Goal: Check status: Check status

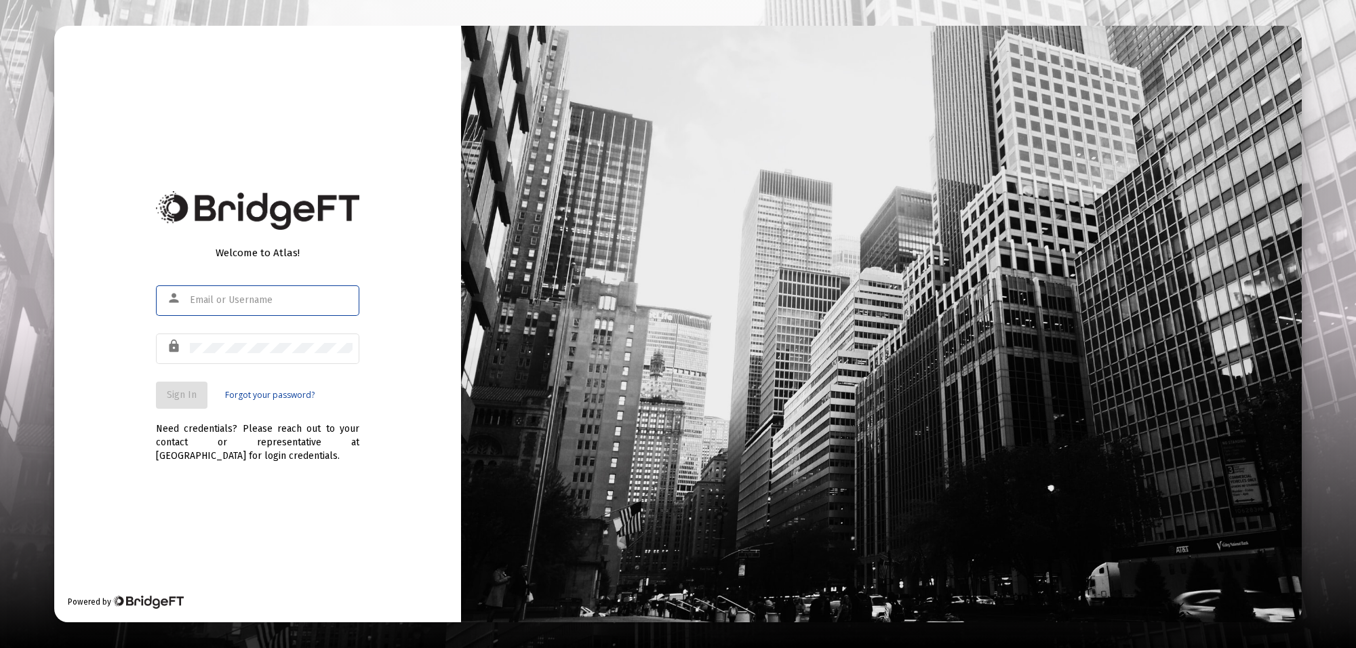
click at [232, 295] on input "text" at bounding box center [271, 300] width 163 height 11
type input "[PERSON_NAME][EMAIL_ADDRESS][PERSON_NAME][DOMAIN_NAME]"
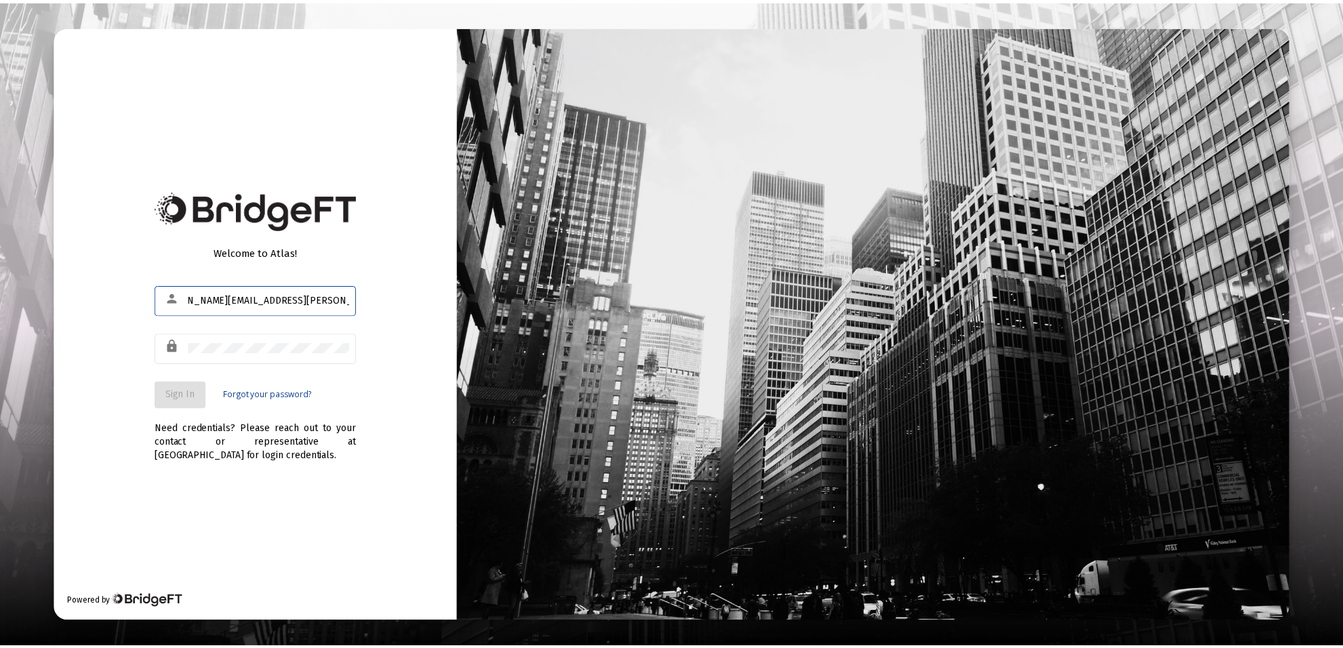
scroll to position [0, 0]
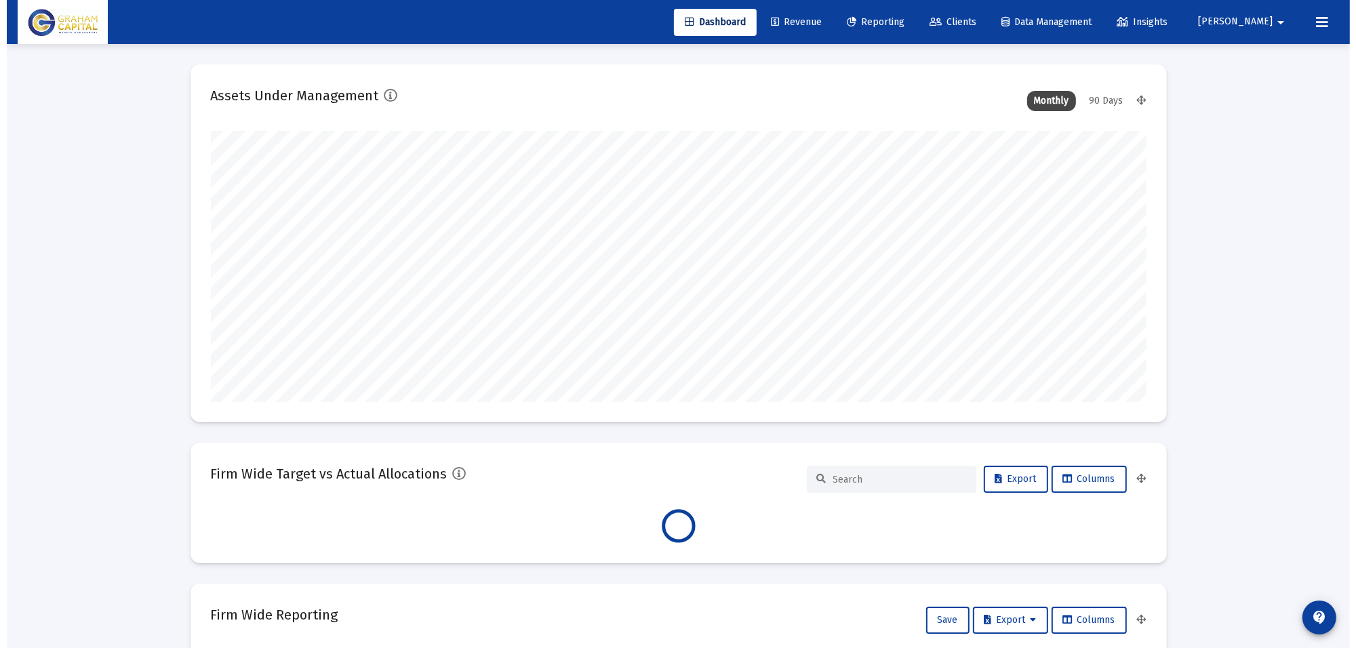
scroll to position [271, 504]
click at [898, 20] on span "Reporting" at bounding box center [869, 22] width 58 height 12
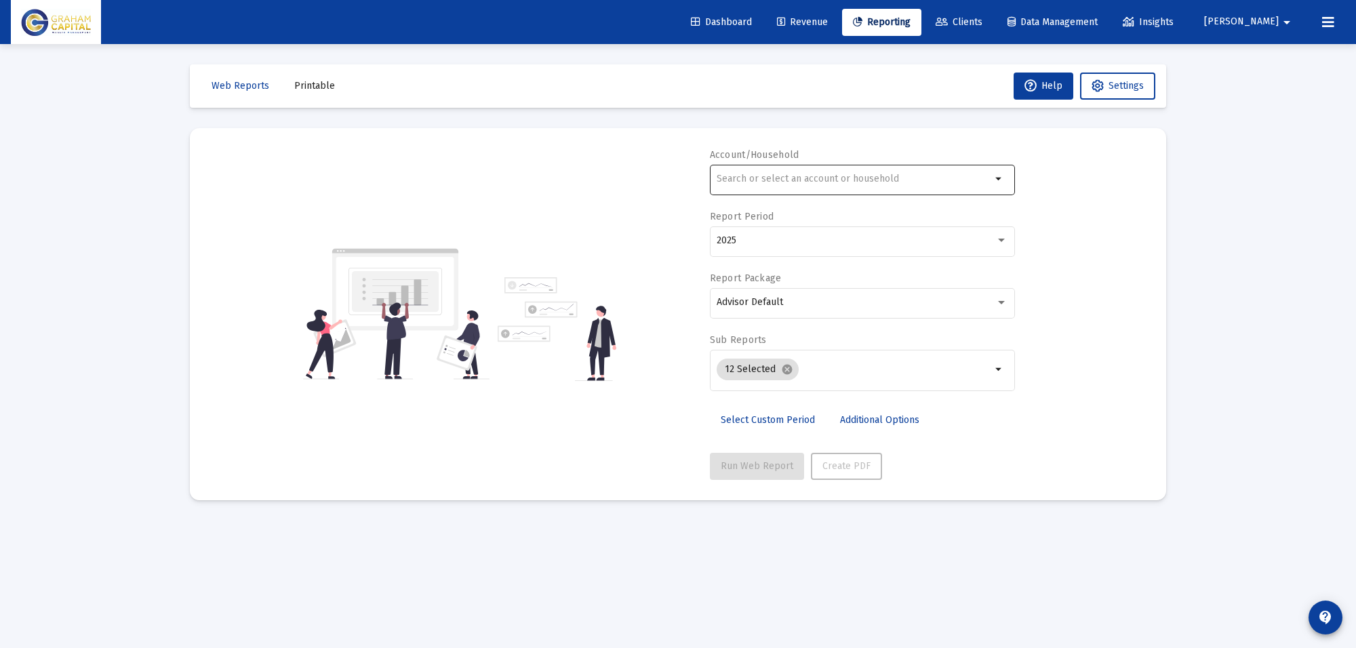
click at [866, 173] on div at bounding box center [854, 178] width 275 height 33
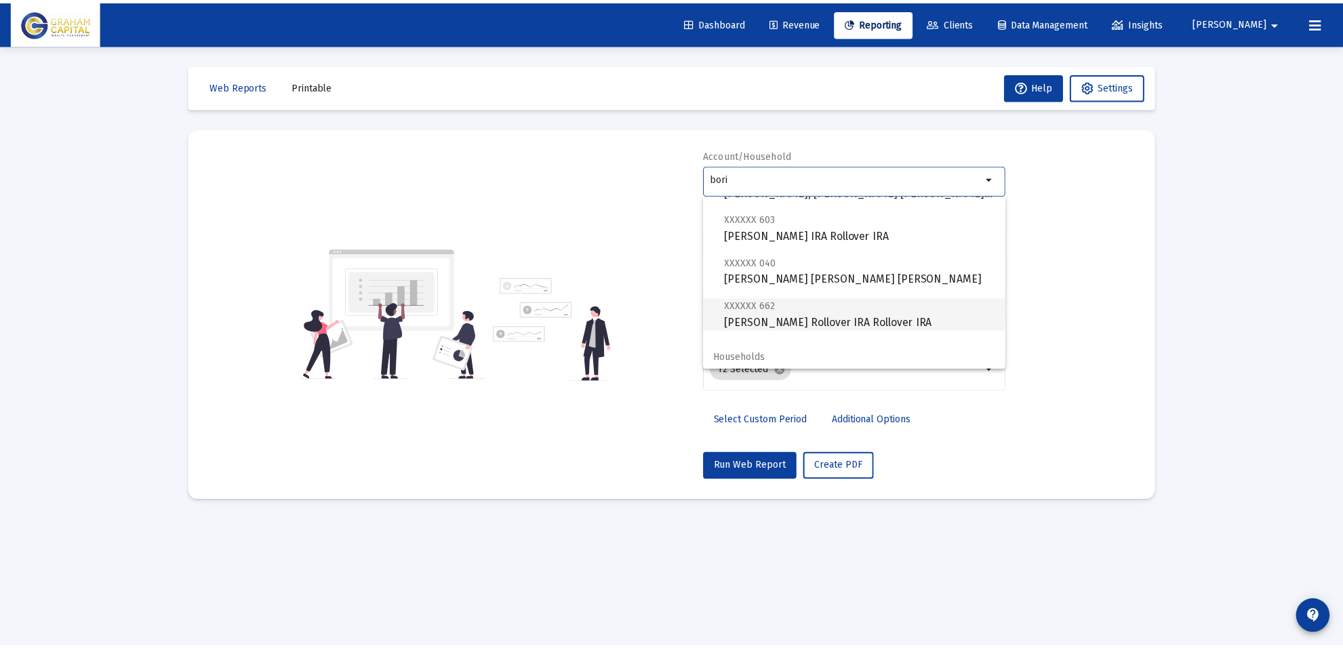
scroll to position [140, 0]
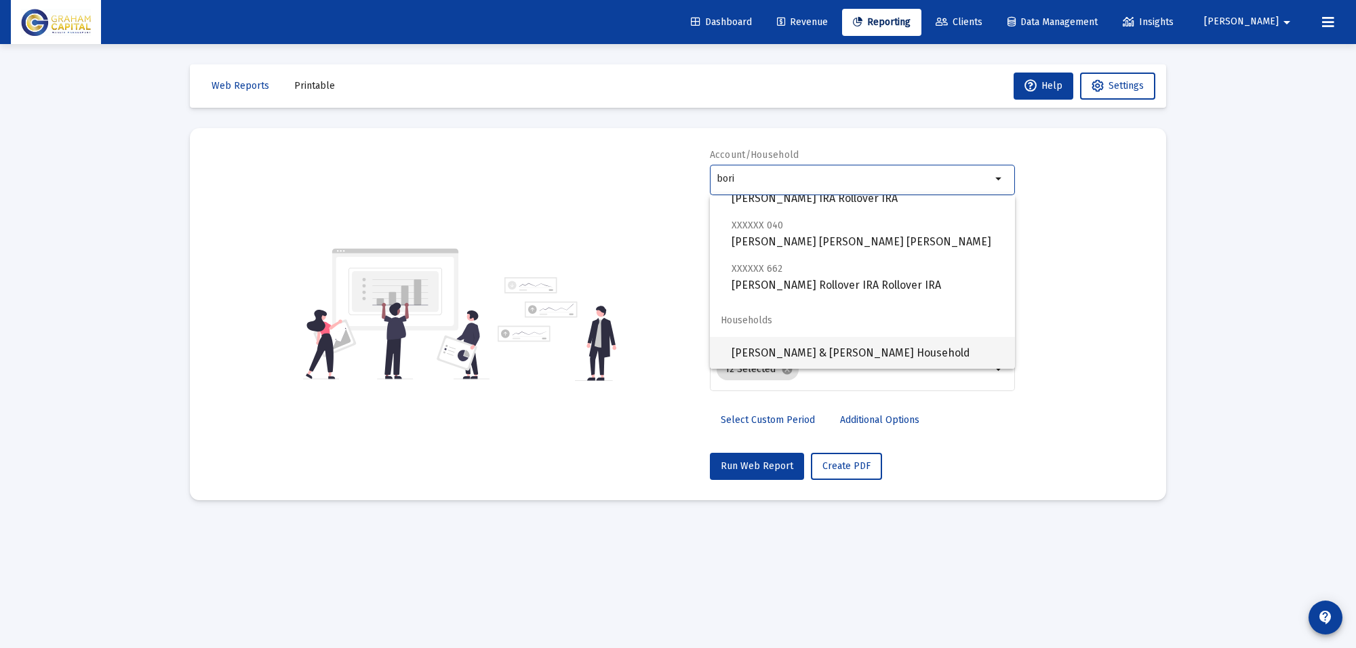
click at [799, 354] on span "[PERSON_NAME] & [PERSON_NAME] Household" at bounding box center [868, 353] width 273 height 33
type input "[PERSON_NAME] & [PERSON_NAME] Household"
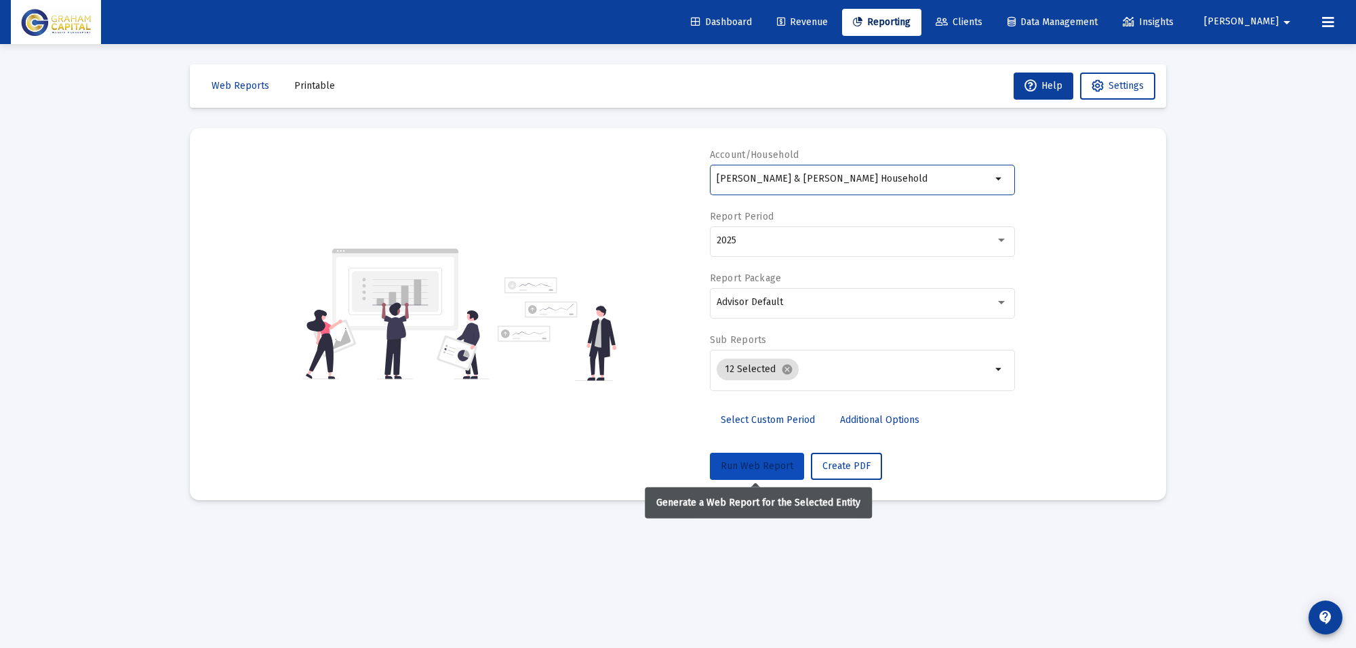
click at [761, 473] on button "Run Web Report" at bounding box center [757, 466] width 94 height 27
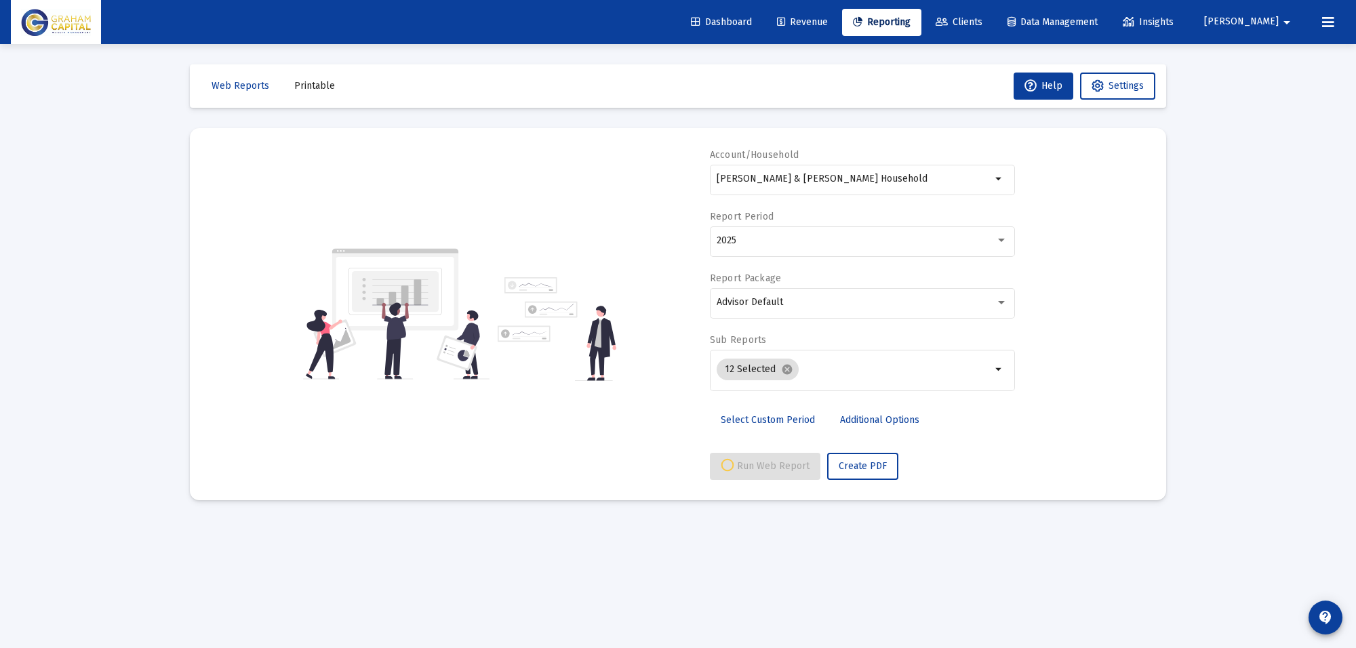
select select "View all"
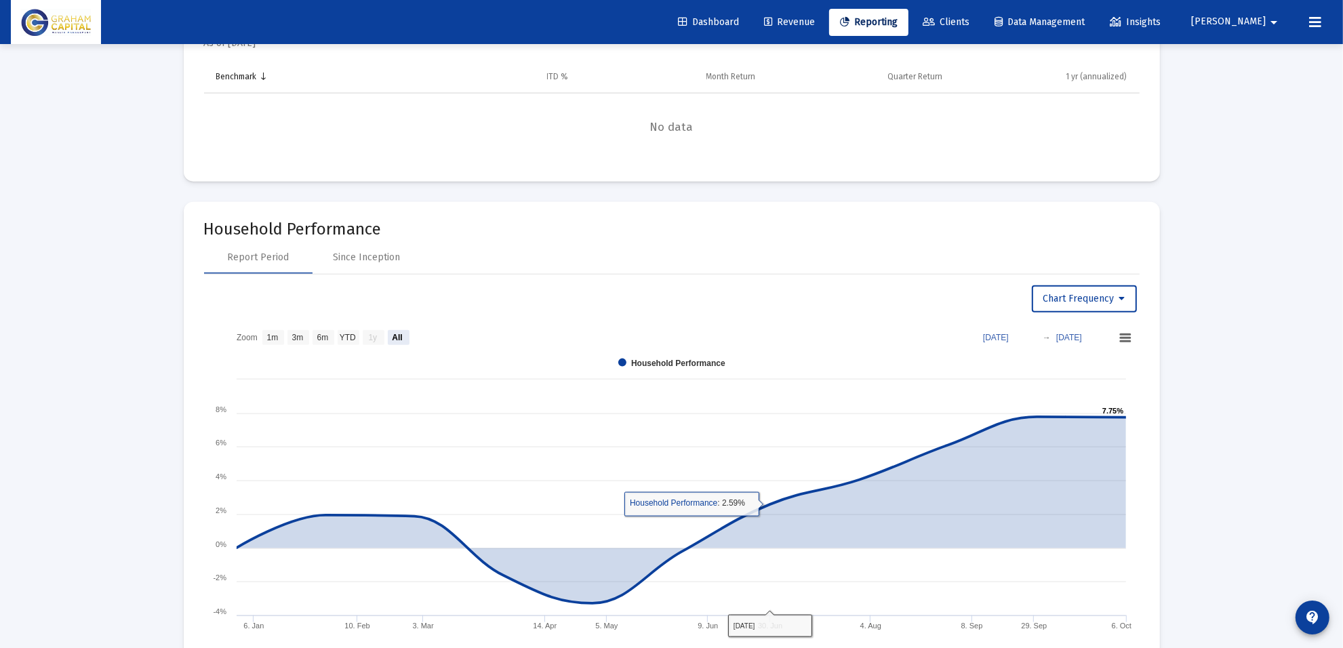
scroll to position [1610, 0]
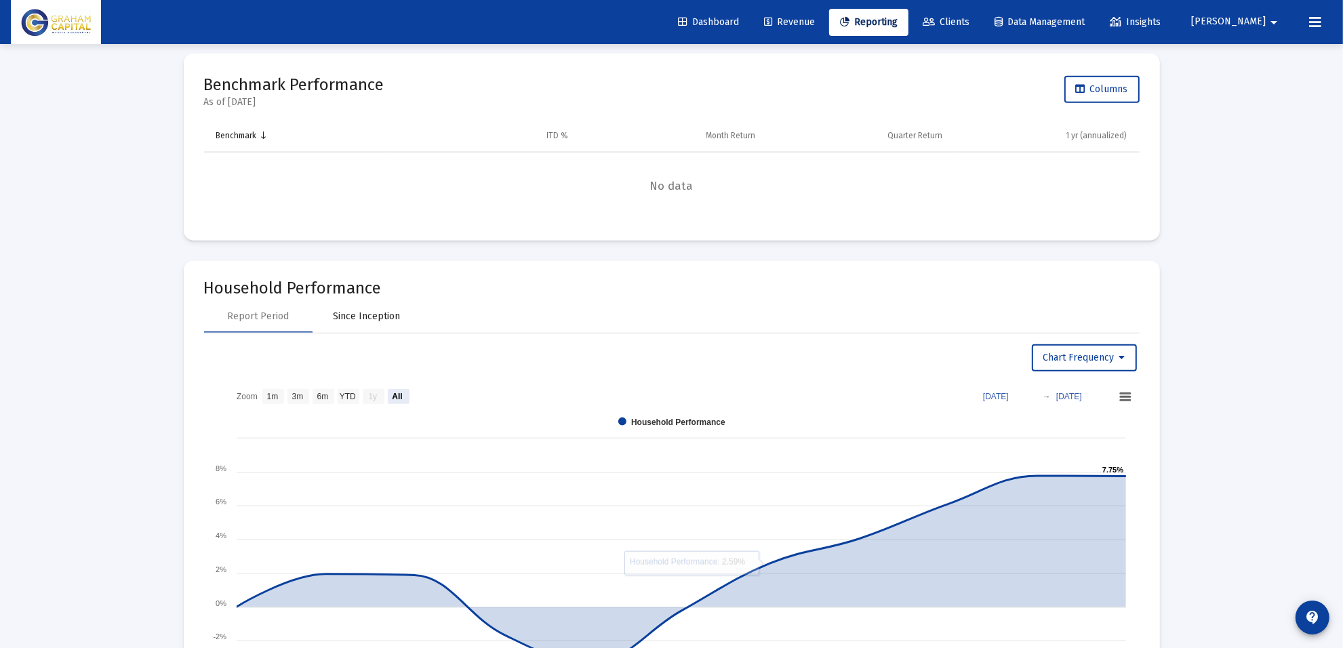
click at [360, 314] on div "Since Inception" at bounding box center [366, 317] width 67 height 14
select select "View all"
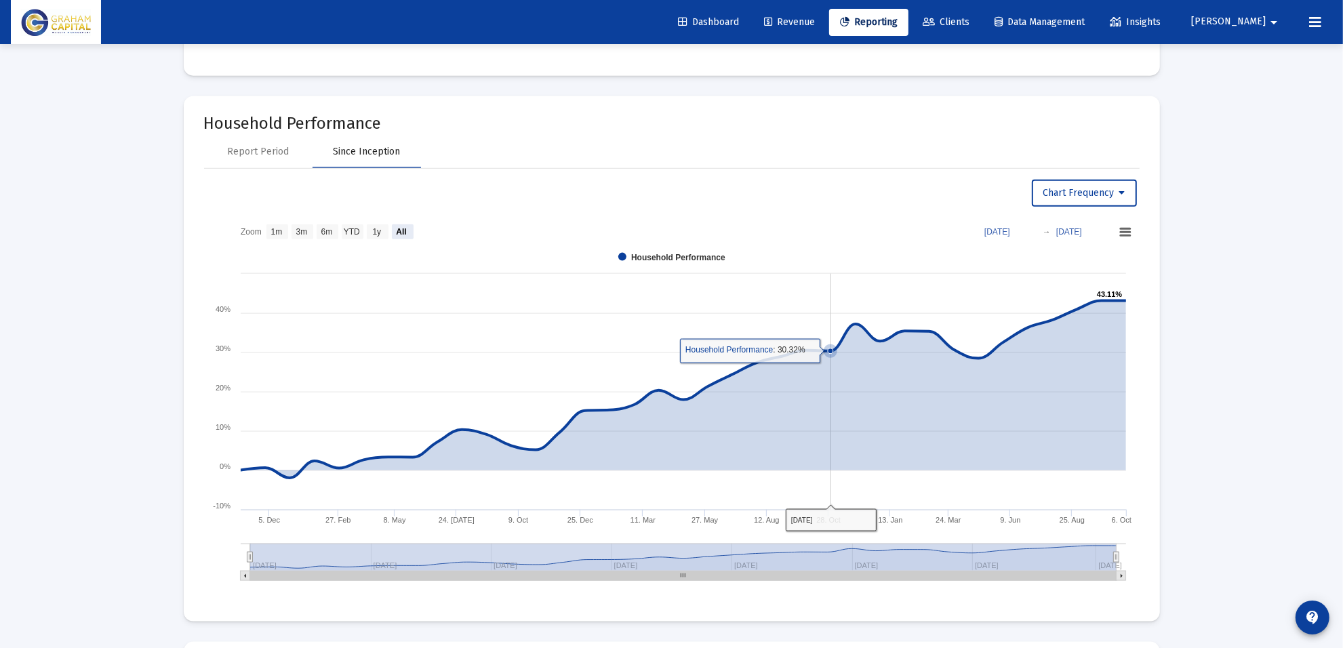
scroll to position [1780, 0]
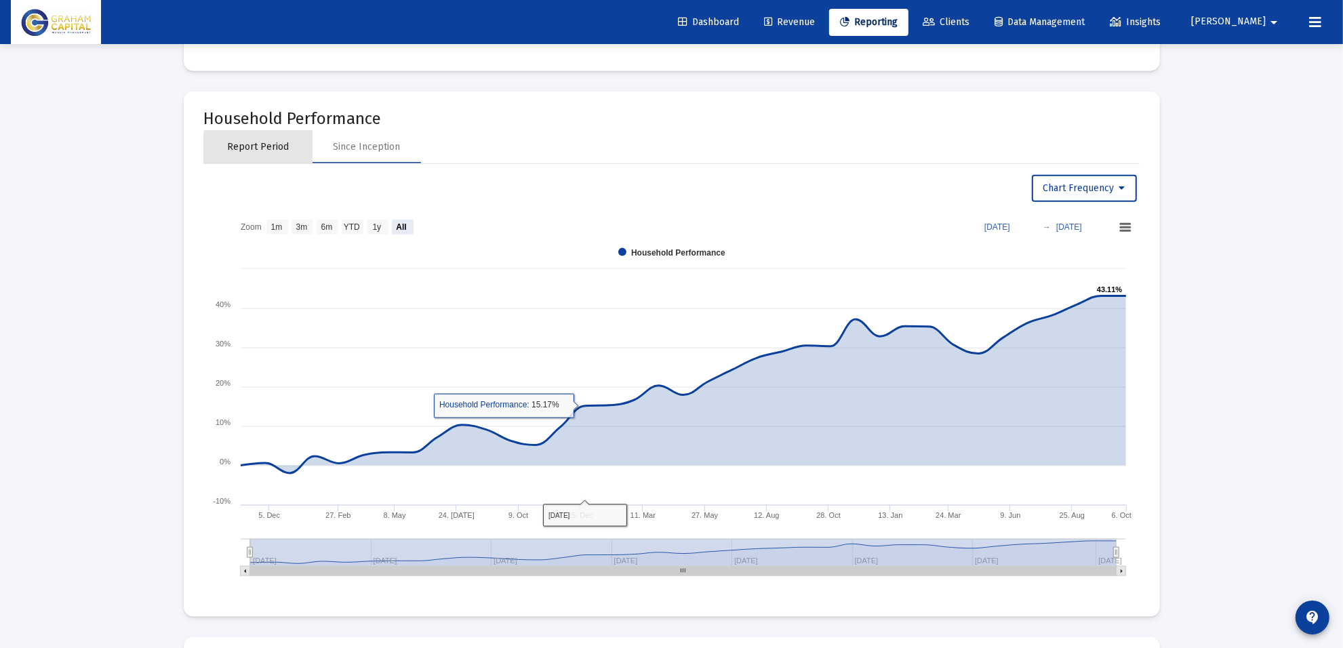
click at [273, 154] on div "Report Period" at bounding box center [258, 147] width 62 height 14
select select "View all"
